Goal: Information Seeking & Learning: Learn about a topic

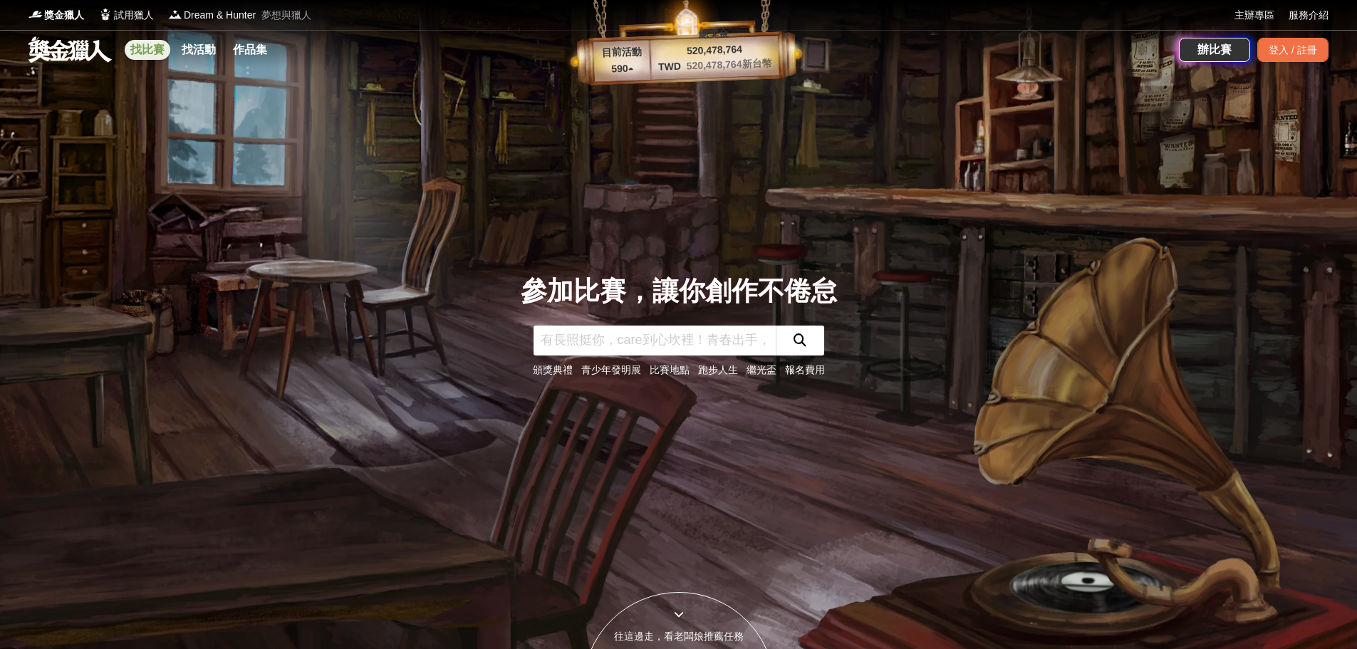
click at [146, 53] on link "找比賽" at bounding box center [148, 50] width 46 height 20
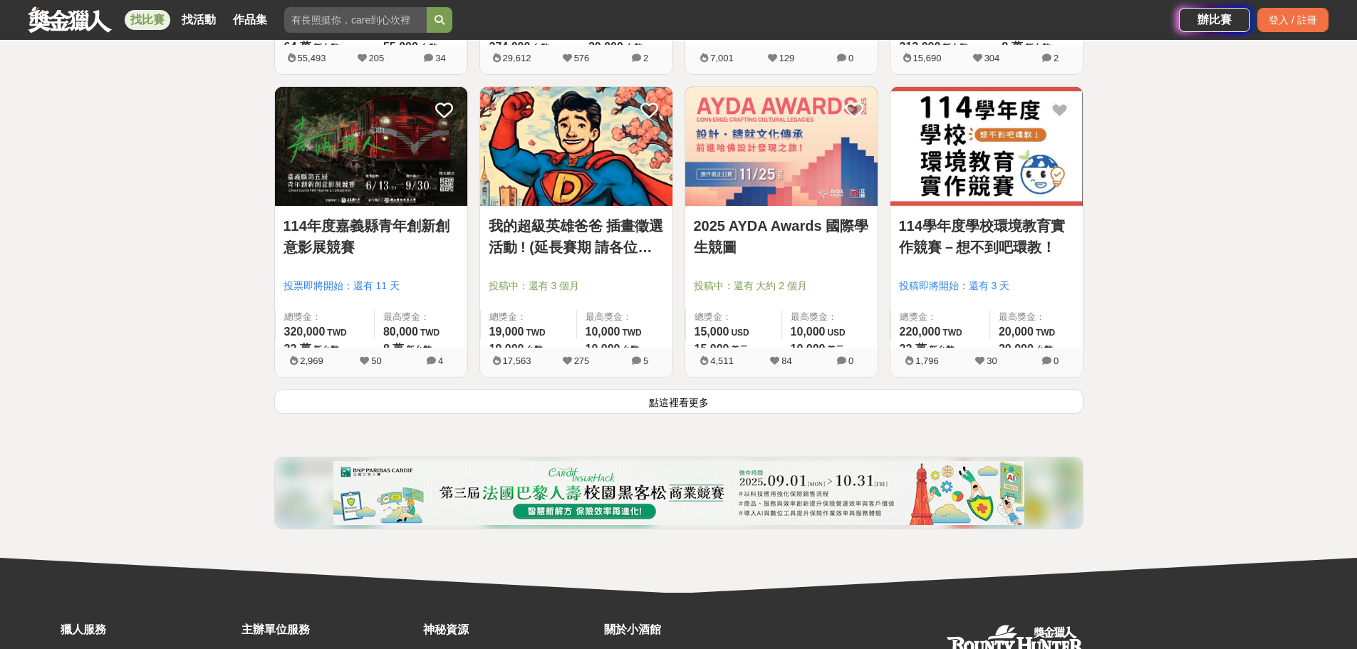
scroll to position [1781, 0]
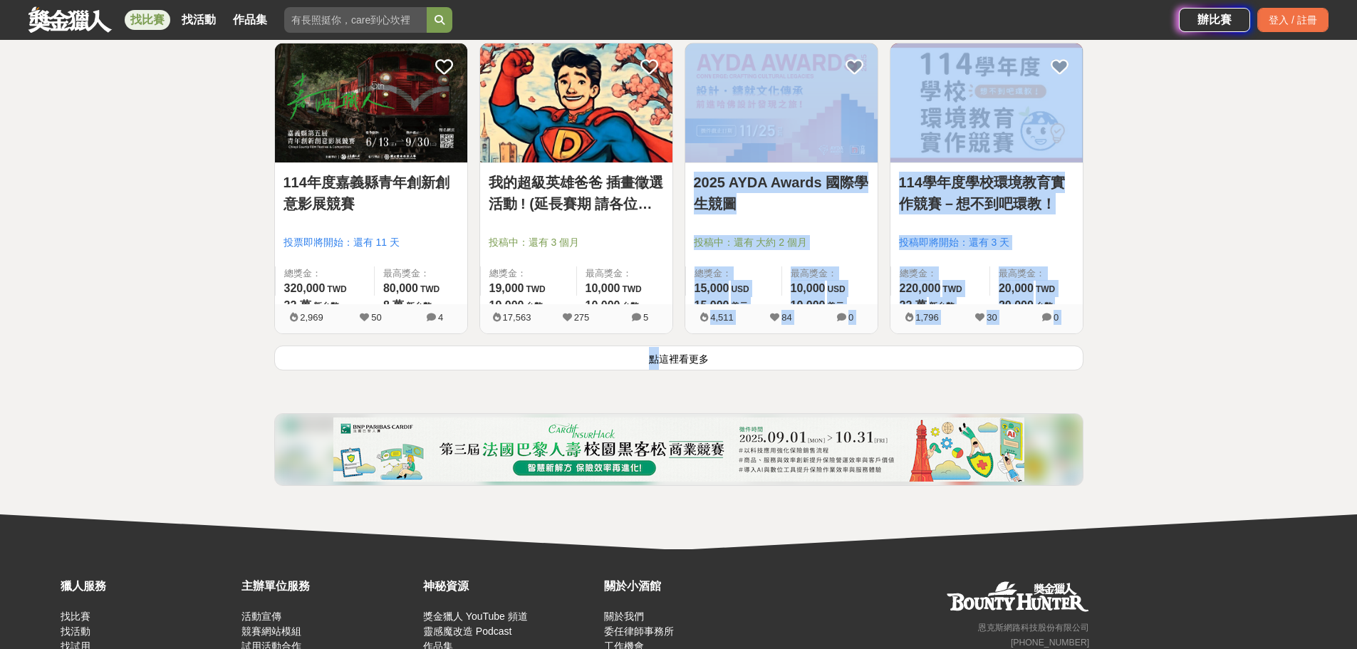
click at [654, 350] on button "點這裡看更多" at bounding box center [678, 357] width 809 height 25
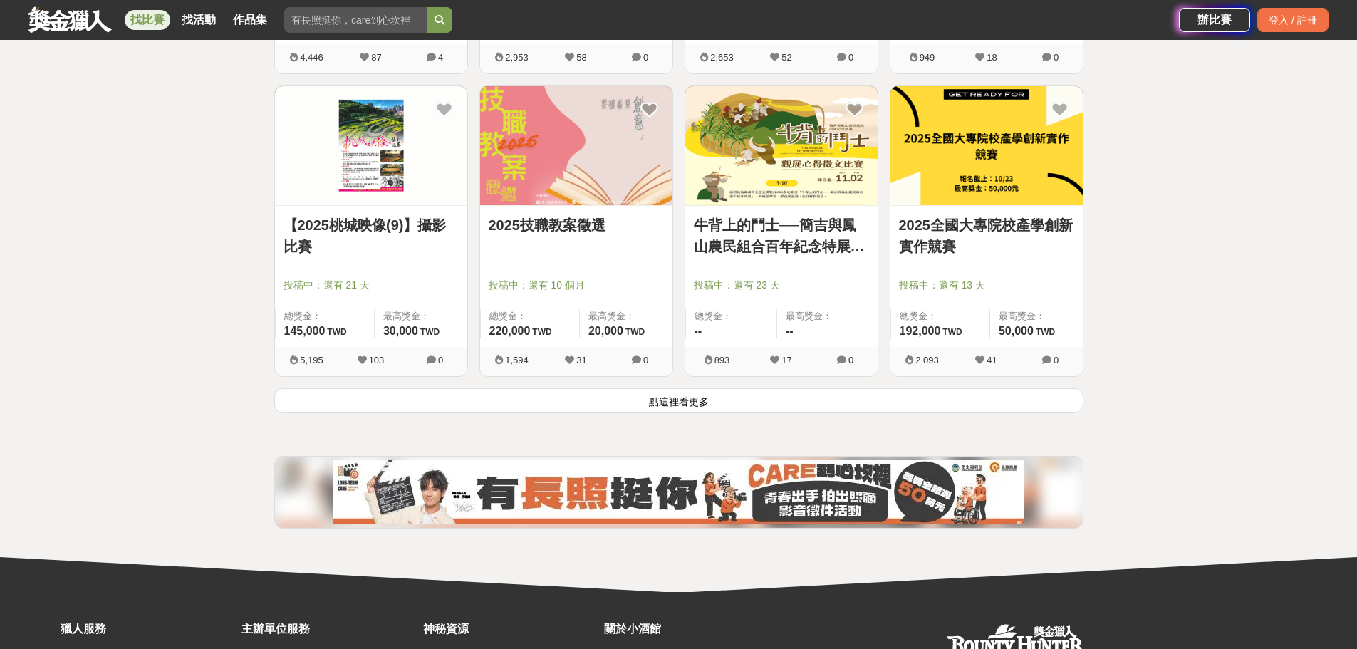
scroll to position [3562, 0]
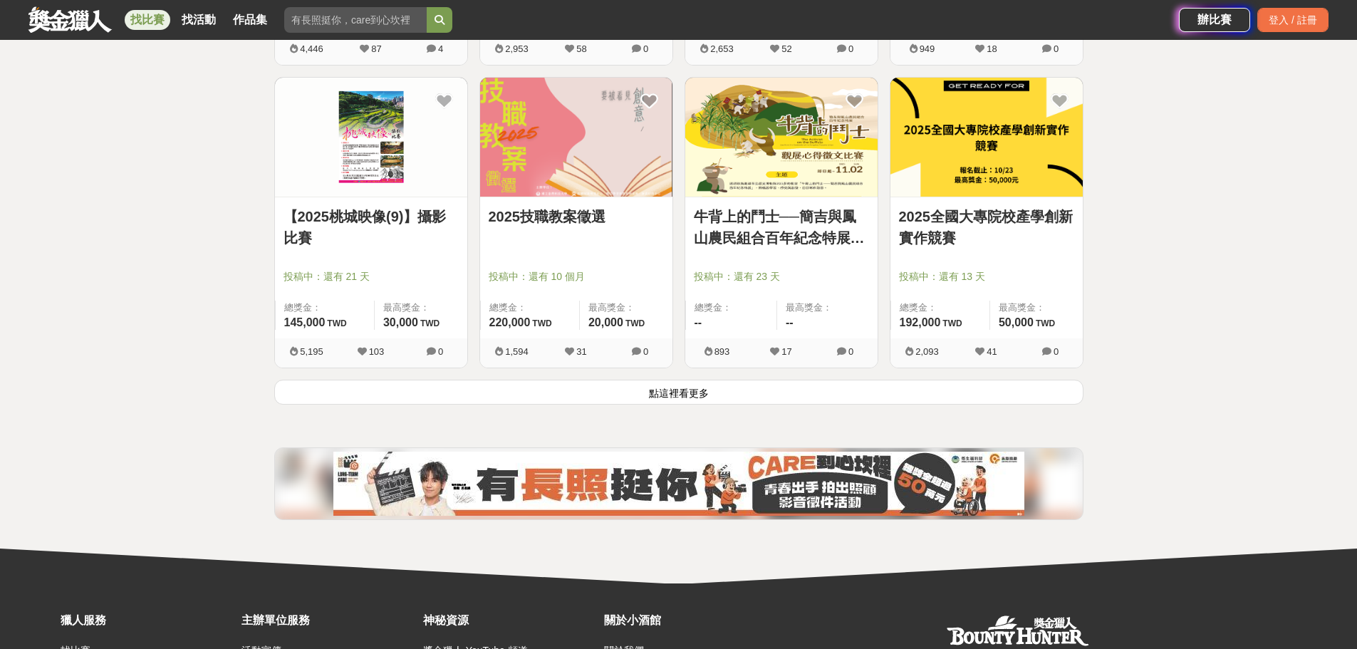
click at [714, 387] on button "點這裡看更多" at bounding box center [678, 392] width 809 height 25
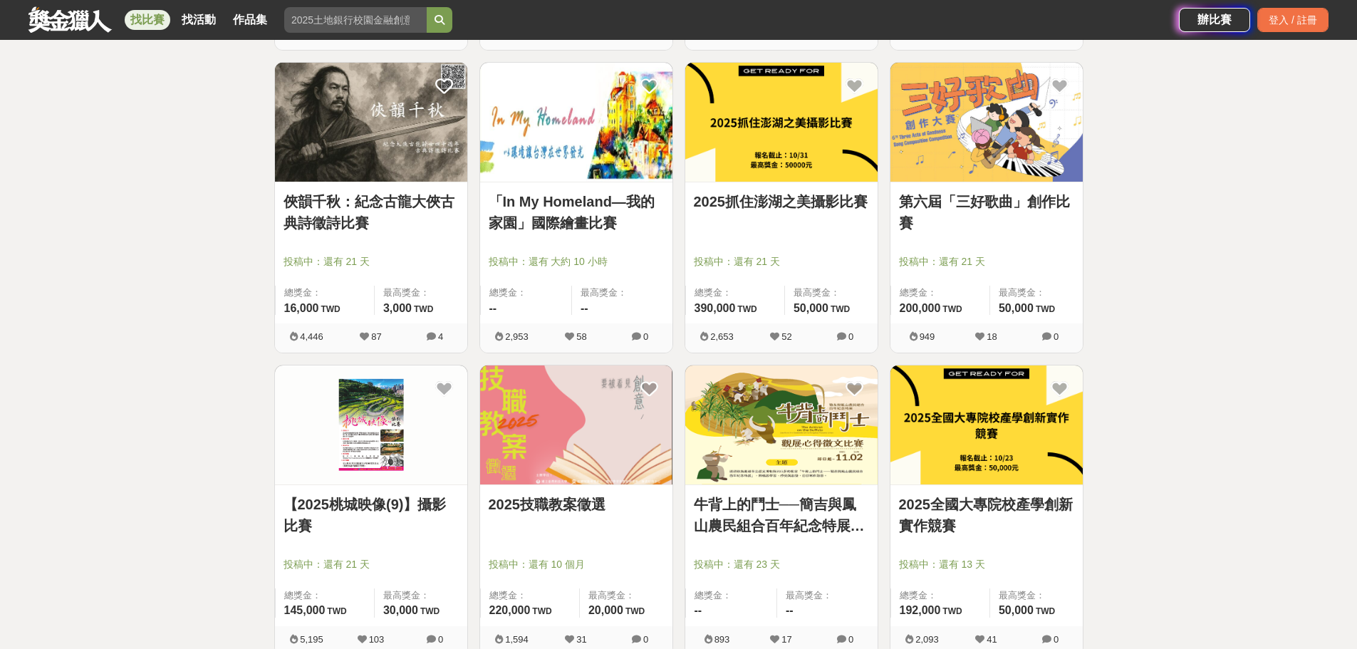
scroll to position [3348, 0]
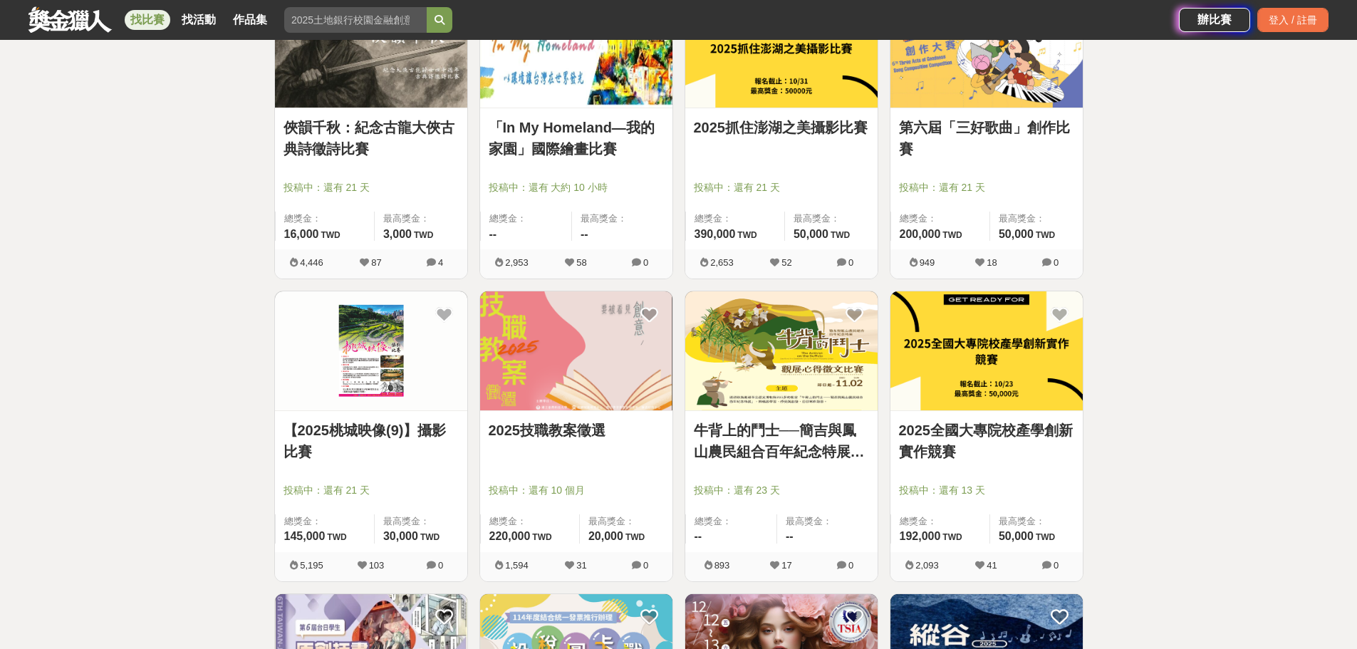
click at [393, 380] on img at bounding box center [371, 350] width 192 height 119
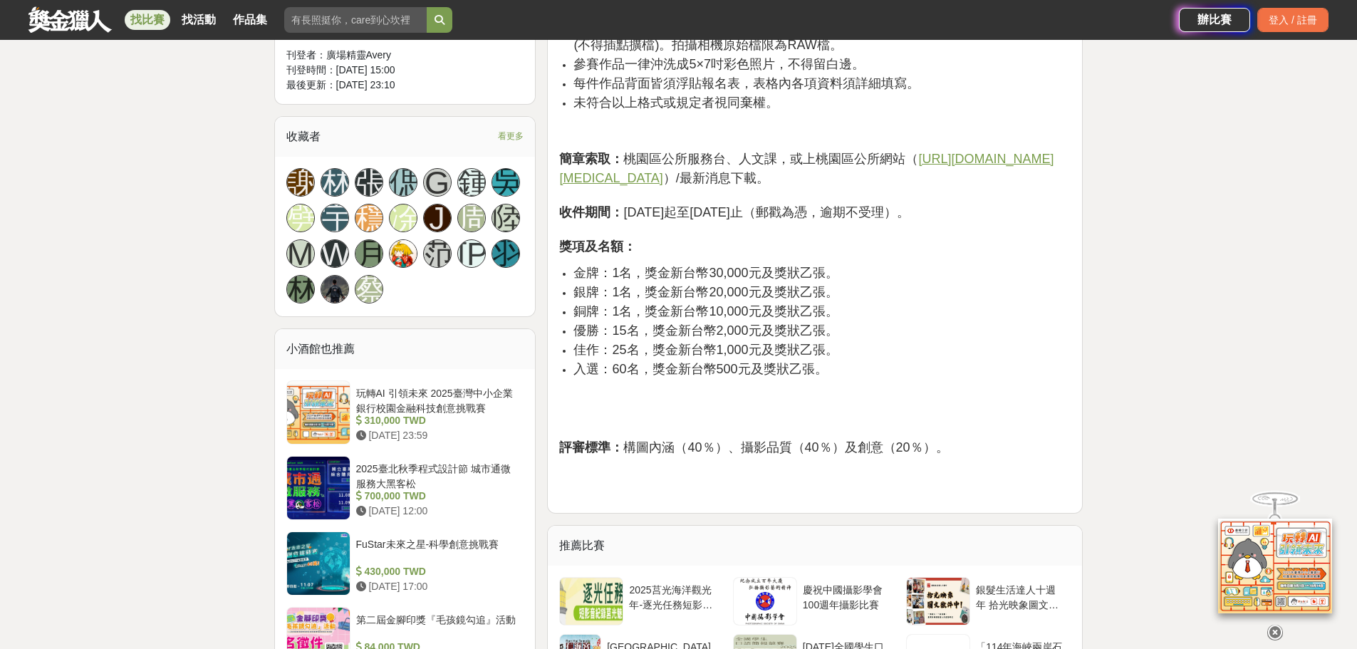
scroll to position [855, 0]
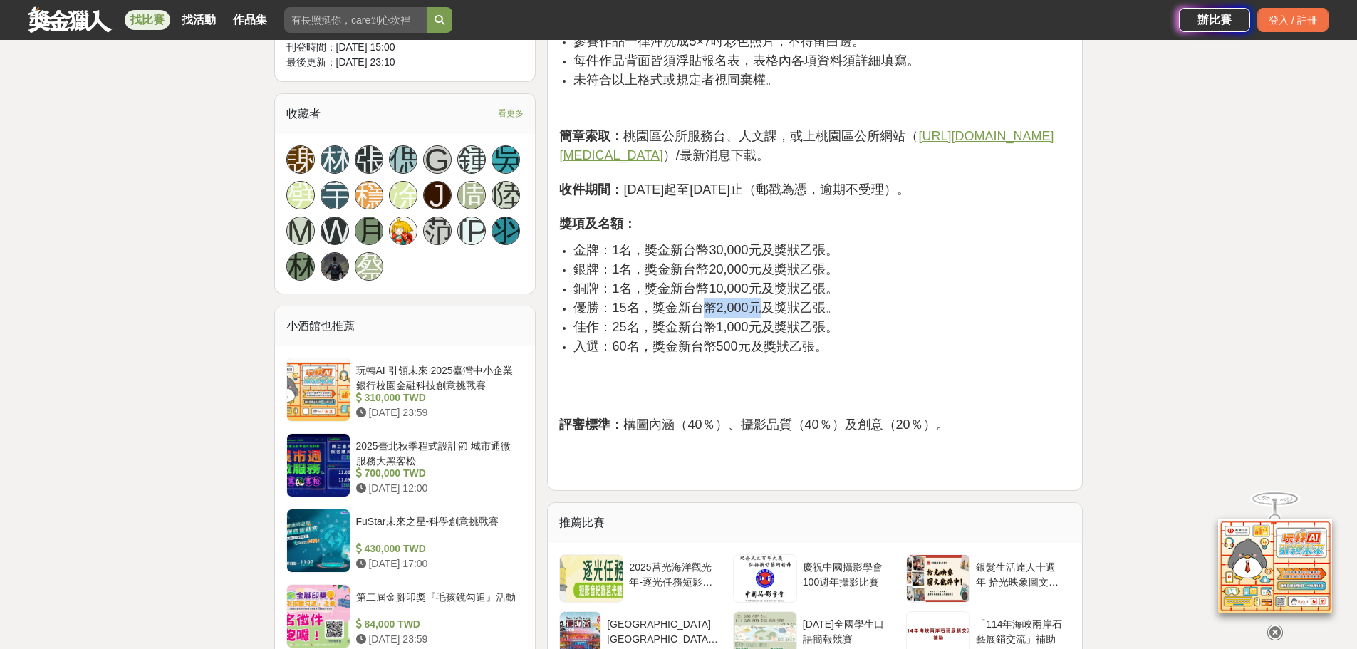
drag, startPoint x: 709, startPoint y: 288, endPoint x: 760, endPoint y: 287, distance: 51.3
click at [760, 301] on span "優勝：15名，獎金新台幣2,000元及獎狀乙張。" at bounding box center [705, 308] width 264 height 14
click at [745, 320] on span "佳作：25名，獎金新台幣1,000元及獎狀乙張。" at bounding box center [705, 327] width 264 height 14
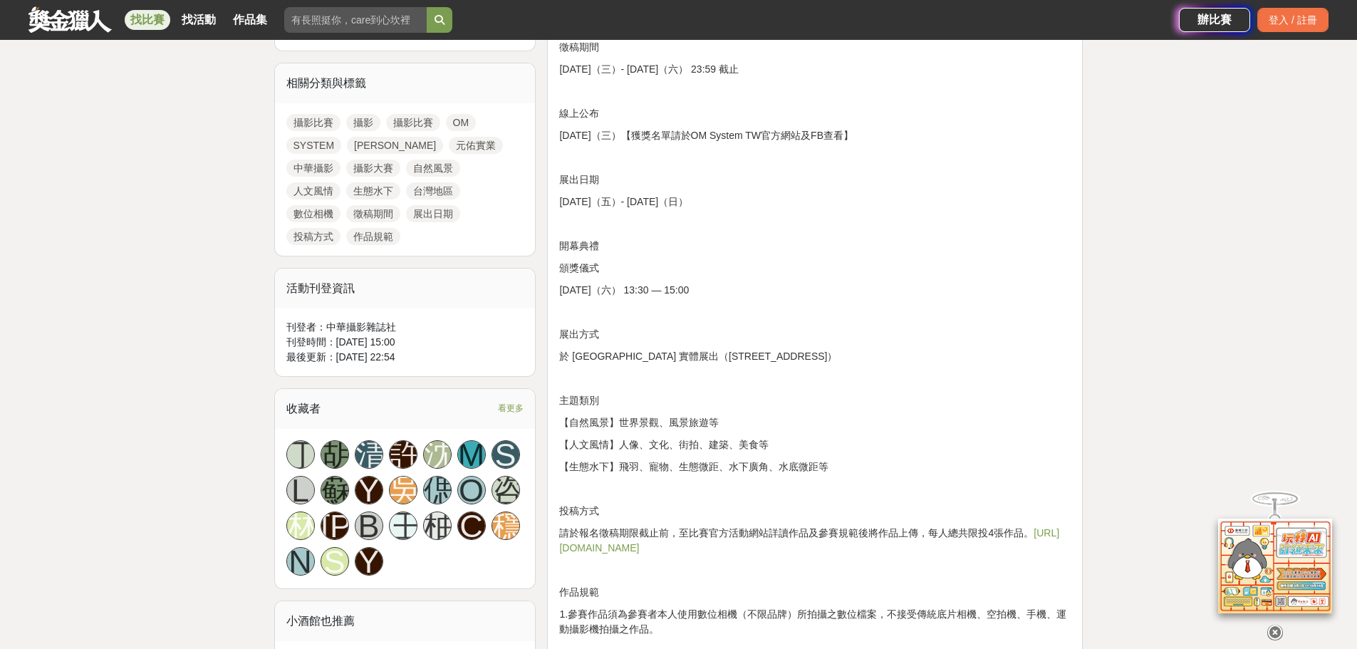
scroll to position [784, 0]
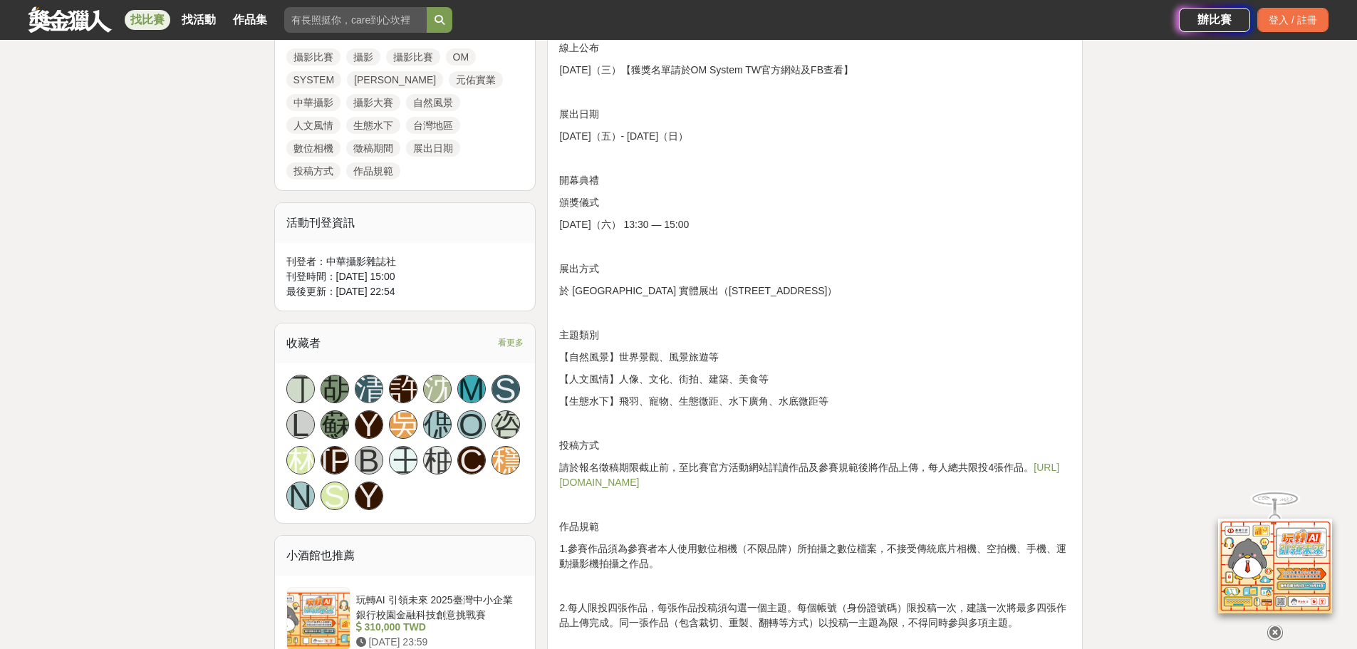
click at [512, 347] on span "看更多" at bounding box center [511, 343] width 26 height 16
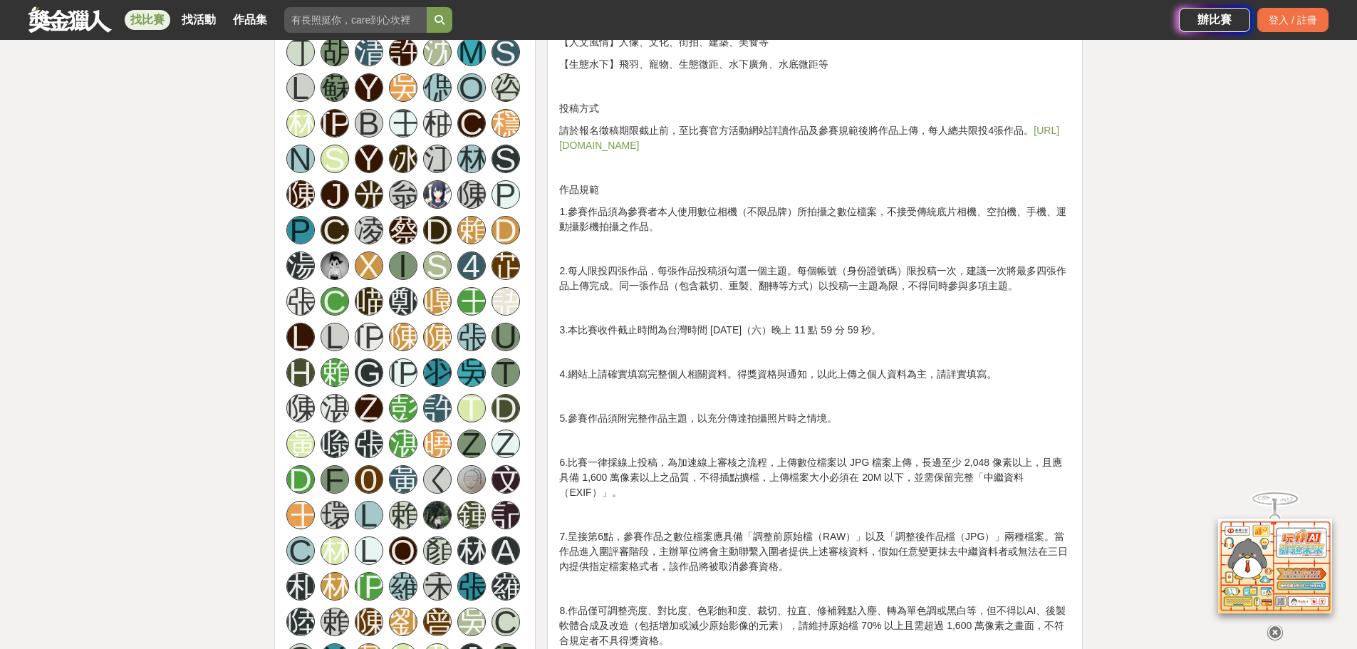
scroll to position [1068, 0]
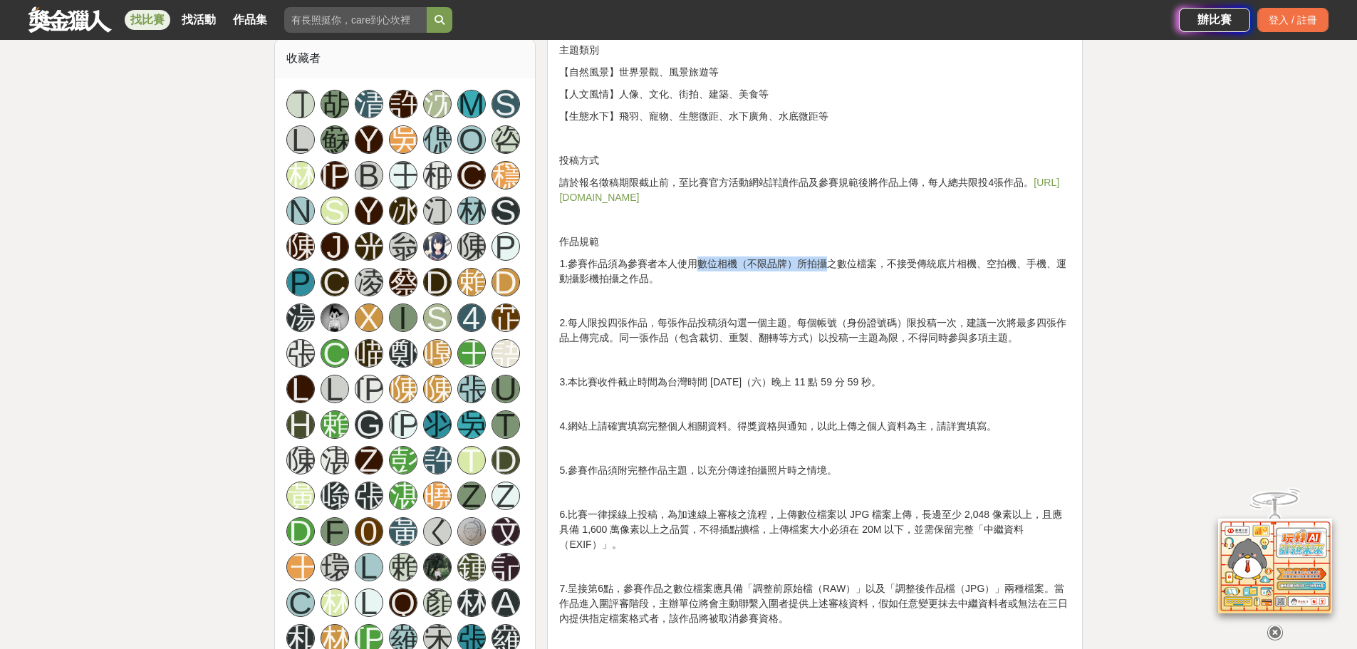
drag, startPoint x: 756, startPoint y: 259, endPoint x: 827, endPoint y: 262, distance: 71.3
click at [827, 262] on p "1.參賽作品須為參賽者本人使用數位相機（不限品牌）所拍攝之數位檔案，不接受傳統底片相機、空拍機、手機、運動攝影機拍攝之作品。" at bounding box center [814, 271] width 511 height 30
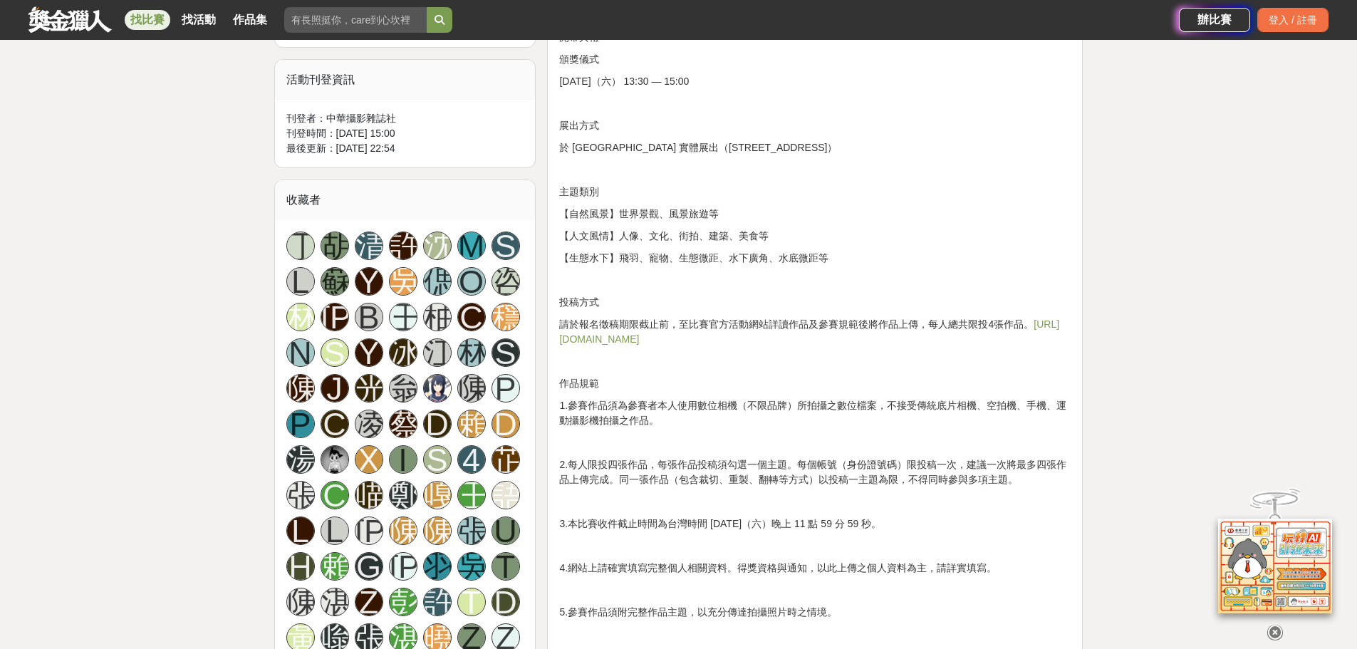
scroll to position [926, 0]
drag, startPoint x: 620, startPoint y: 236, endPoint x: 776, endPoint y: 235, distance: 156.0
click at [776, 235] on p "【人文風情】人像、文化、街拍、建築、美食等" at bounding box center [814, 236] width 511 height 15
click at [717, 236] on p "【人文風情】人像、文化、街拍、建築、美食等" at bounding box center [814, 236] width 511 height 15
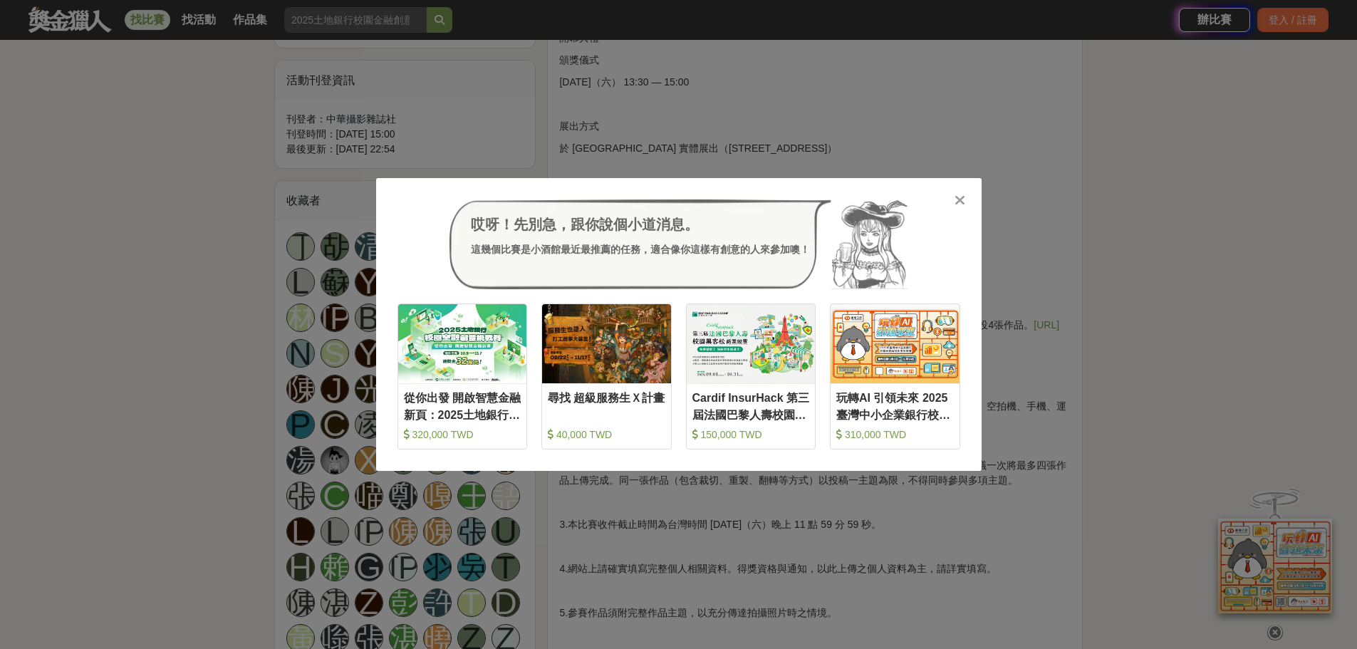
click at [959, 199] on icon at bounding box center [959, 200] width 11 height 14
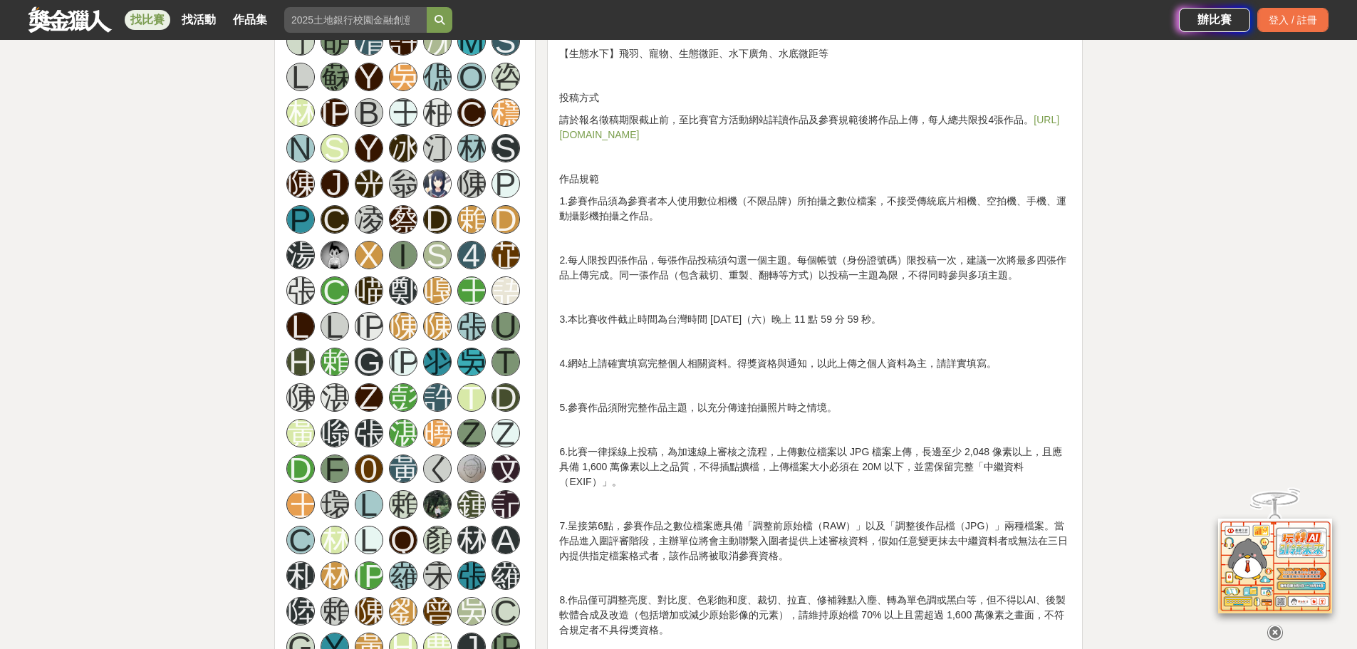
scroll to position [1140, 0]
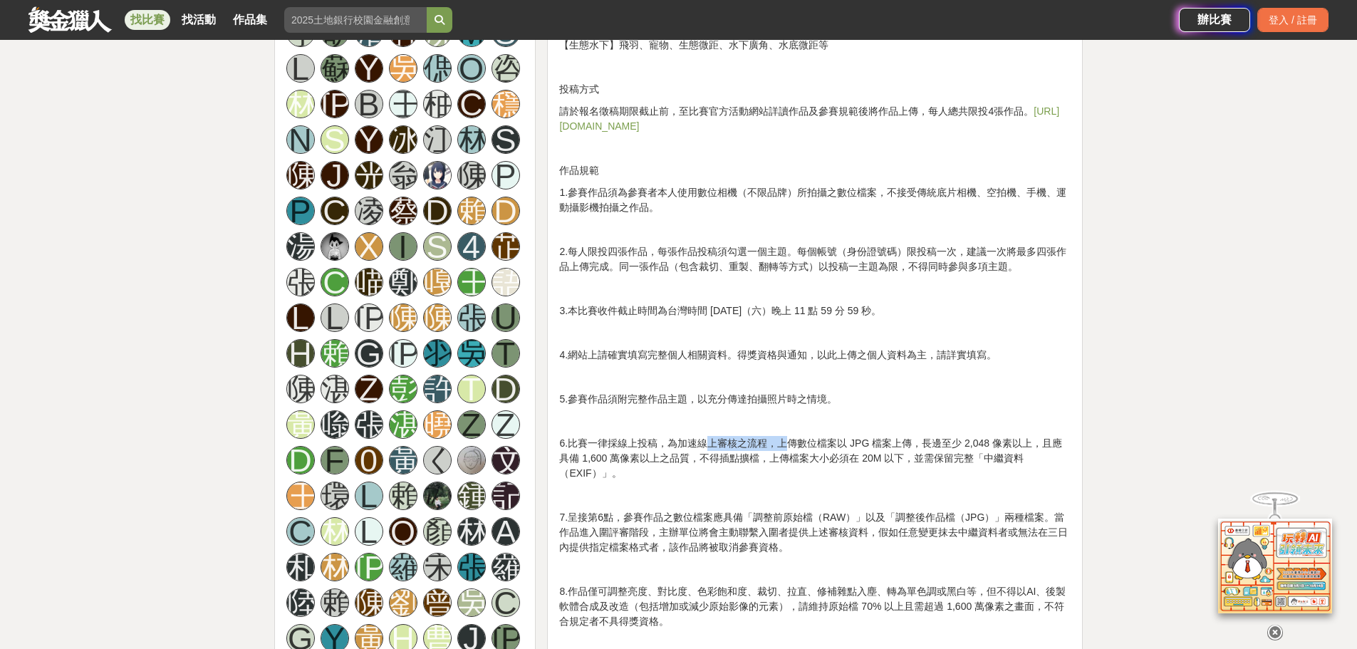
drag, startPoint x: 709, startPoint y: 445, endPoint x: 786, endPoint y: 447, distance: 76.2
click at [786, 447] on p "6.比賽一律採線上投稿，為加速線上審核之流程，上傳數位檔案以 JPG 檔案上傳，長邊至少 2,048 像素以上，且應具備 1,600 萬像素以上之品質，不得插…" at bounding box center [814, 458] width 511 height 45
drag, startPoint x: 713, startPoint y: 246, endPoint x: 893, endPoint y: 254, distance: 179.6
click at [893, 254] on p "2.每人限投四張作品，每張作品投稿須勾選一個主題。每個帳號（身份證號碼）限投稿一次，建議一次將最多四張作品上傳完成。同一張作品（包含裁切、重製、翻轉等方式）以…" at bounding box center [814, 259] width 511 height 30
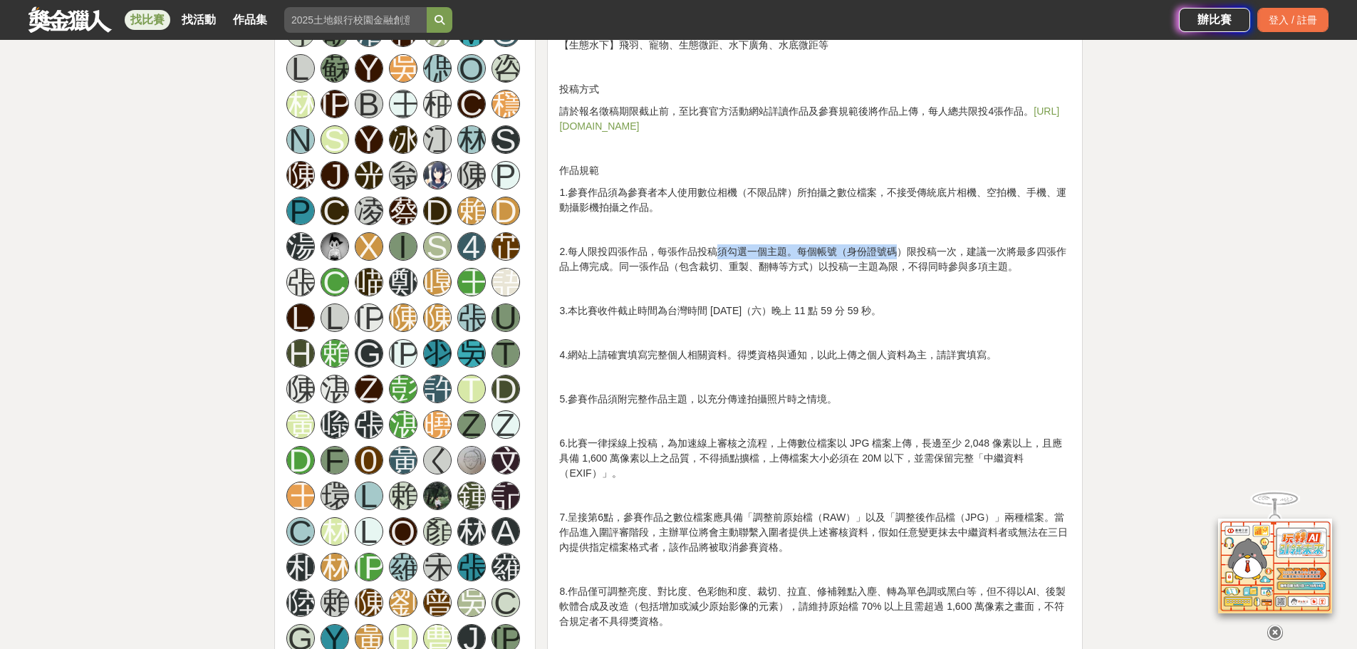
click at [893, 254] on p "2.每人限投四張作品，每張作品投稿須勾選一個主題。每個帳號（身份證號碼）限投稿一次，建議一次將最多四張作品上傳完成。同一張作品（包含裁切、重製、翻轉等方式）以…" at bounding box center [814, 259] width 511 height 30
drag, startPoint x: 825, startPoint y: 246, endPoint x: 964, endPoint y: 257, distance: 140.0
click at [964, 257] on p "2.每人限投四張作品，每張作品投稿須勾選一個主題。每個帳號（身份證號碼）限投稿一次，建議一次將最多四張作品上傳完成。同一張作品（包含裁切、重製、翻轉等方式）以…" at bounding box center [814, 259] width 511 height 30
click at [948, 264] on p "2.每人限投四張作品，每張作品投稿須勾選一個主題。每個帳號（身份證號碼）限投稿一次，建議一次將最多四張作品上傳完成。同一張作品（包含裁切、重製、翻轉等方式）以…" at bounding box center [814, 259] width 511 height 30
drag, startPoint x: 756, startPoint y: 254, endPoint x: 799, endPoint y: 254, distance: 43.5
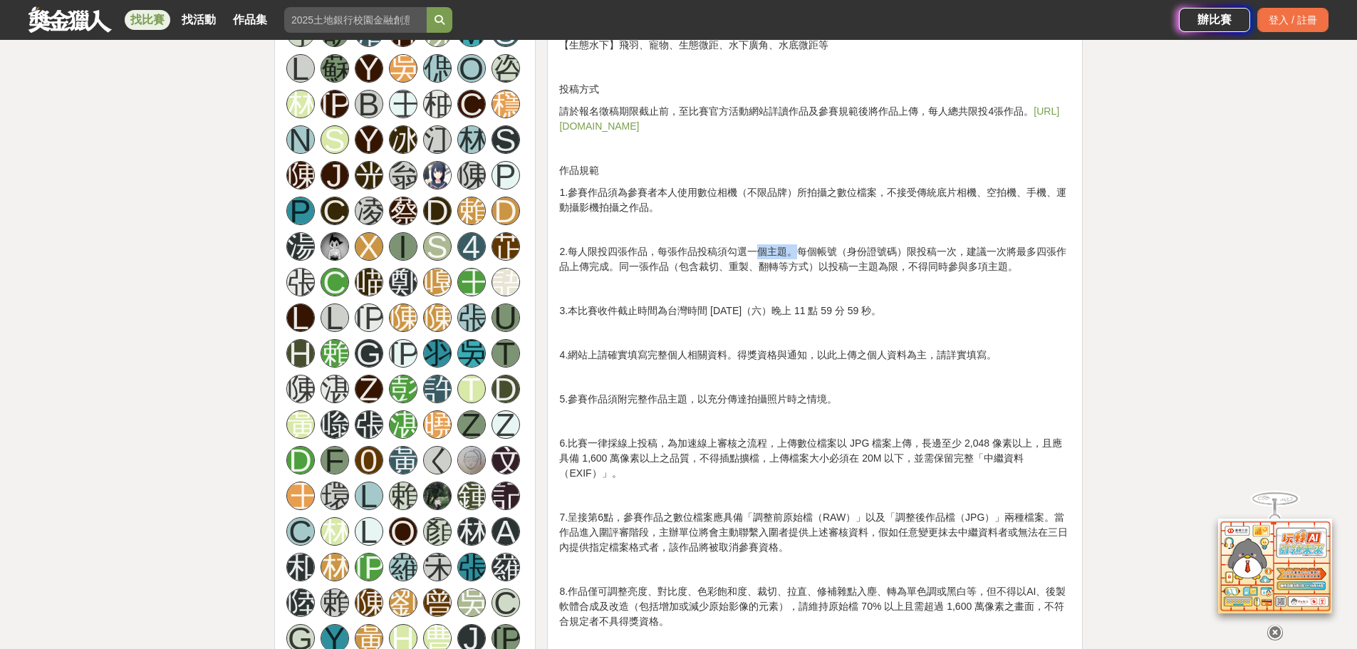
click at [799, 254] on p "2.每人限投四張作品，每張作品投稿須勾選一個主題。每個帳號（身份證號碼）限投稿一次，建議一次將最多四張作品上傳完成。同一張作品（包含裁切、重製、翻轉等方式）以…" at bounding box center [814, 259] width 511 height 30
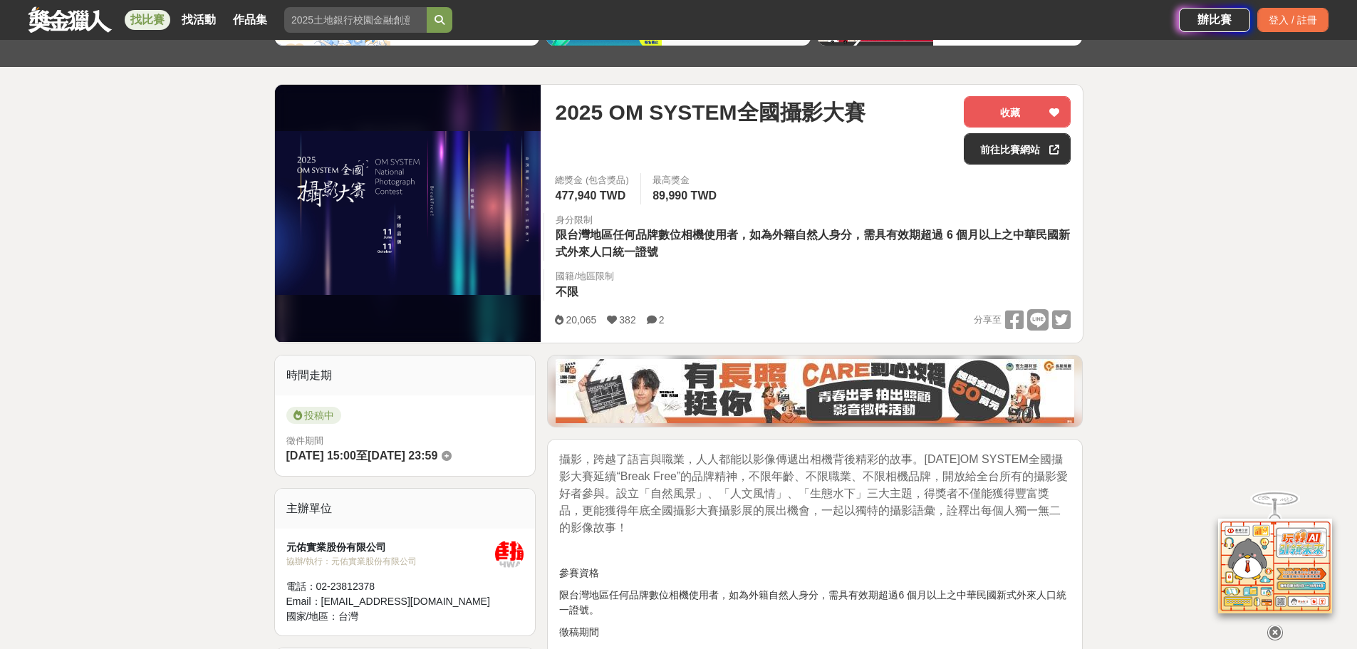
scroll to position [71, 0]
